Goal: Task Accomplishment & Management: Use online tool/utility

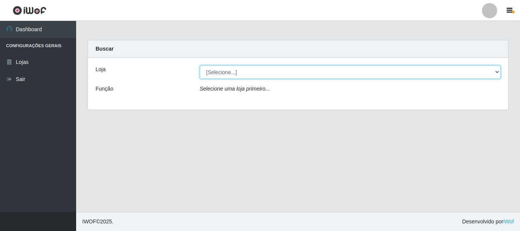
click at [228, 70] on select "[Selecione...] Nordestão - Alecrim" at bounding box center [350, 71] width 301 height 13
click at [200, 65] on select "[Selecione...] Nordestão - Alecrim" at bounding box center [350, 71] width 301 height 13
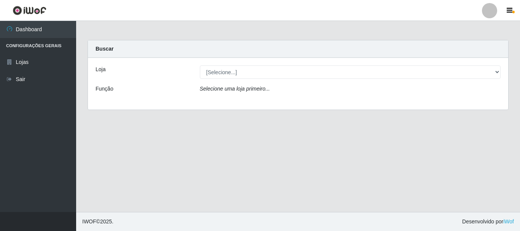
click at [226, 90] on icon "Selecione uma loja primeiro..." at bounding box center [235, 89] width 70 height 6
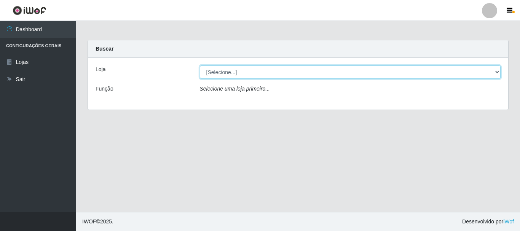
click at [223, 76] on select "[Selecione...] Nordestão - Alecrim" at bounding box center [350, 71] width 301 height 13
select select "453"
click at [200, 65] on select "[Selecione...] Nordestão - Alecrim" at bounding box center [350, 71] width 301 height 13
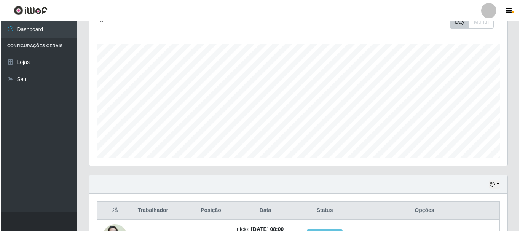
scroll to position [228, 0]
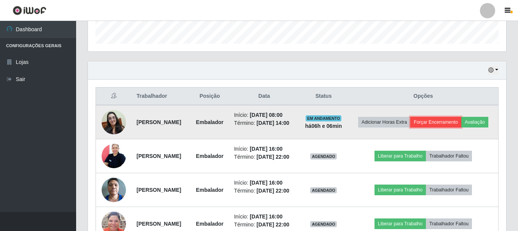
click at [461, 124] on button "Forçar Encerramento" at bounding box center [435, 122] width 51 height 11
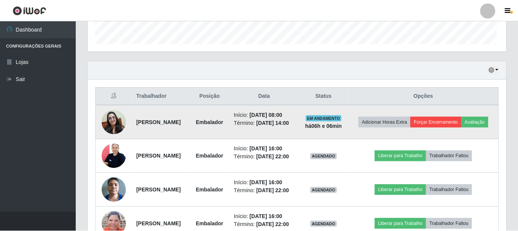
scroll to position [158, 415]
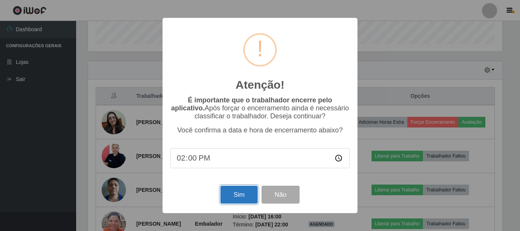
click at [241, 196] on button "Sim" at bounding box center [238, 195] width 37 height 18
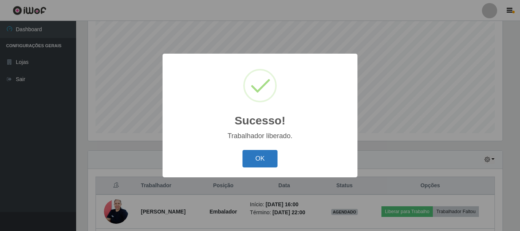
click at [259, 156] on button "OK" at bounding box center [260, 159] width 35 height 18
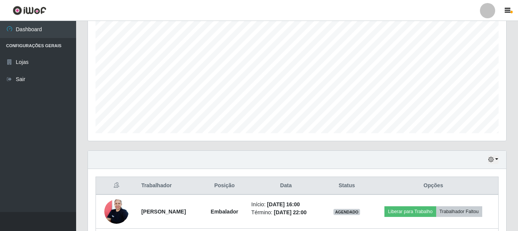
scroll to position [158, 418]
